Goal: Navigation & Orientation: Find specific page/section

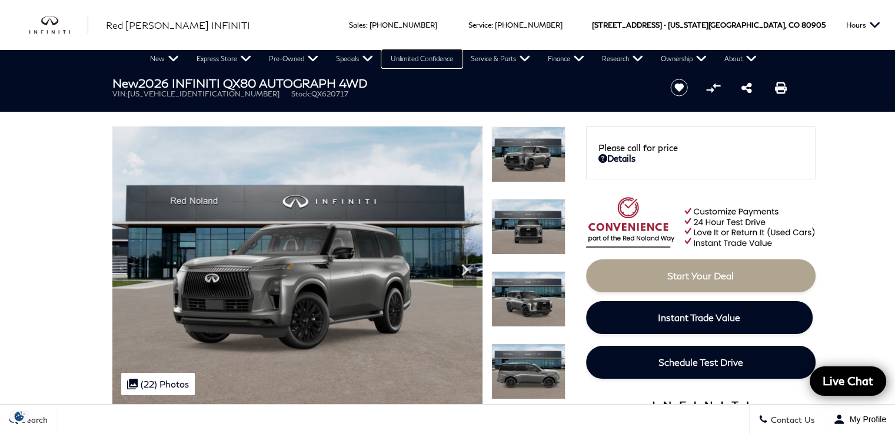
click at [407, 52] on link "Unlimited Confidence" at bounding box center [422, 59] width 80 height 18
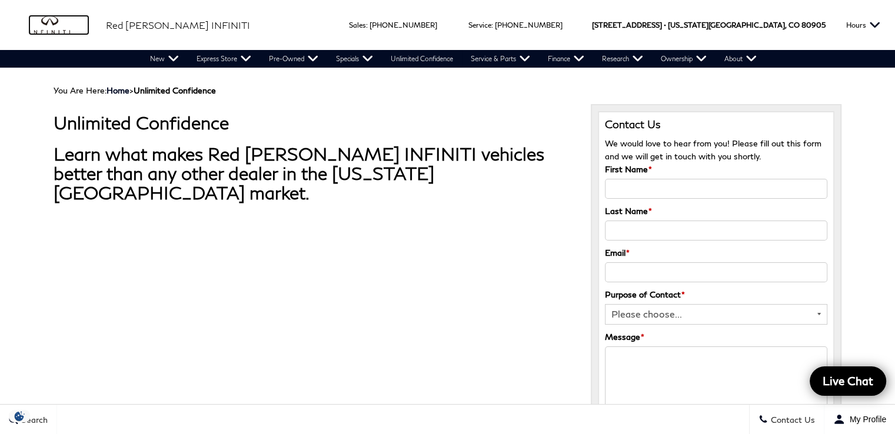
click at [55, 26] on img "infiniti" at bounding box center [58, 25] width 59 height 19
